Goal: Find specific page/section: Find specific page/section

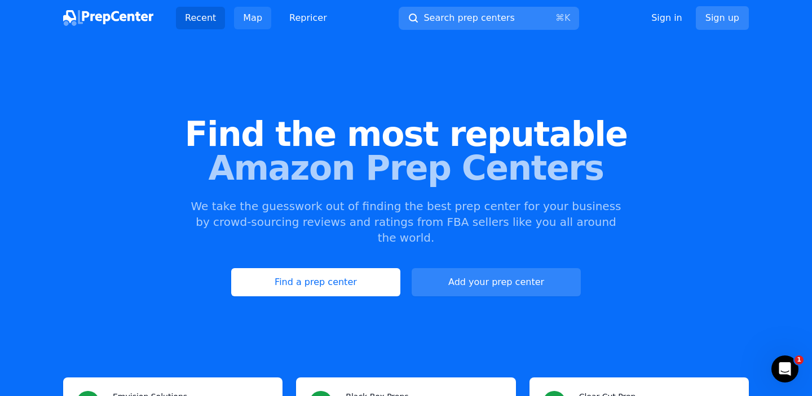
click at [246, 17] on link "Map" at bounding box center [252, 18] width 37 height 23
